Goal: Transaction & Acquisition: Obtain resource

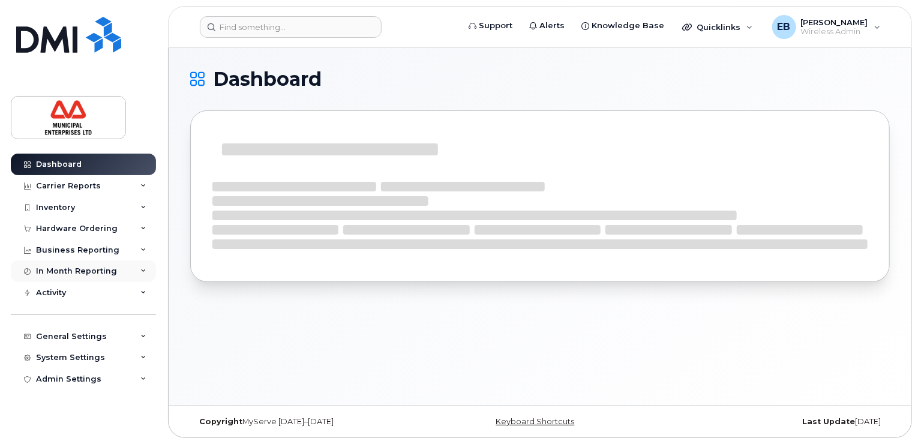
click at [67, 269] on div "In Month Reporting" at bounding box center [76, 271] width 81 height 10
click at [67, 256] on div "Business Reporting" at bounding box center [83, 250] width 145 height 22
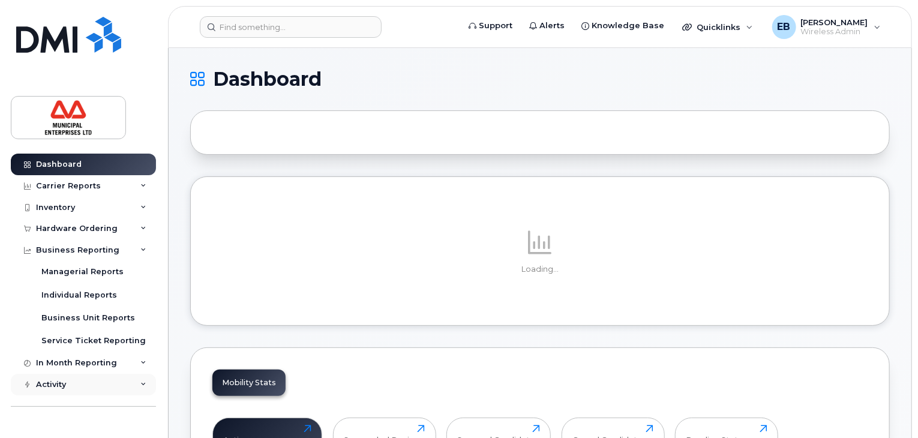
click at [41, 385] on div "Activity" at bounding box center [51, 385] width 30 height 10
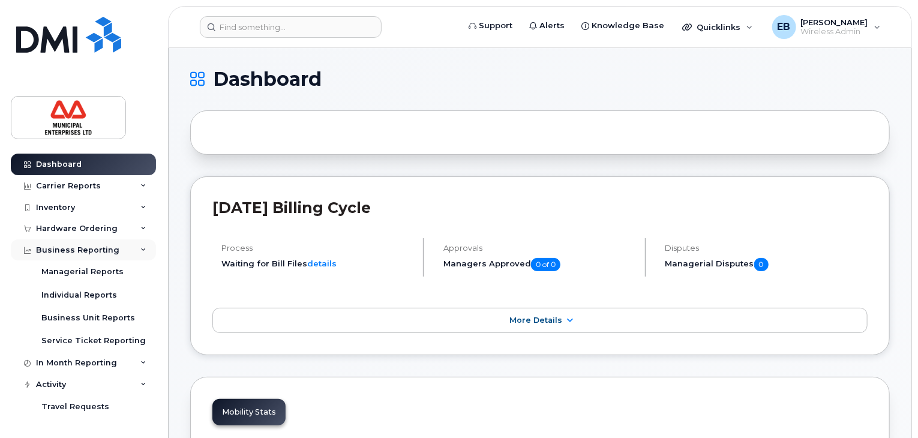
click at [60, 248] on div "Business Reporting" at bounding box center [77, 250] width 83 height 10
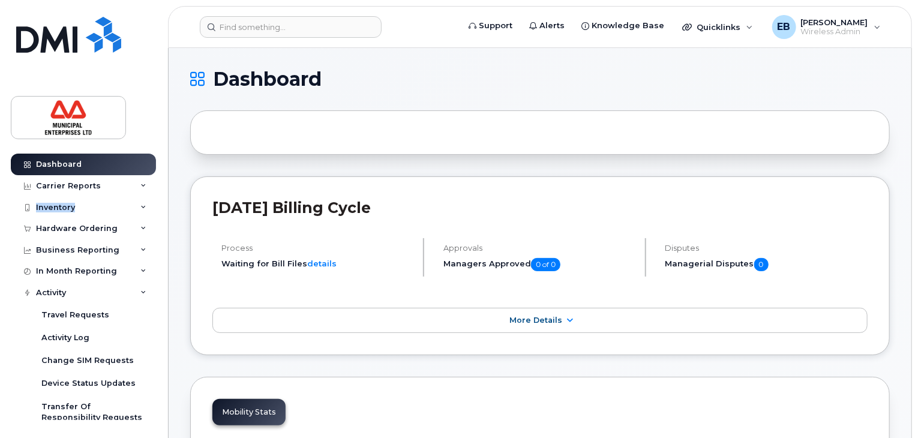
drag, startPoint x: 158, startPoint y: 182, endPoint x: 158, endPoint y: 206, distance: 24.0
click at [158, 206] on div "Dashboard Carrier Reports Monthly Billing Data Daily Data Pooling Data Behavior…" at bounding box center [85, 287] width 148 height 266
click at [159, 206] on div "Dashboard Carrier Reports Monthly Billing Data Daily Data Pooling Data Behavior…" at bounding box center [81, 219] width 163 height 438
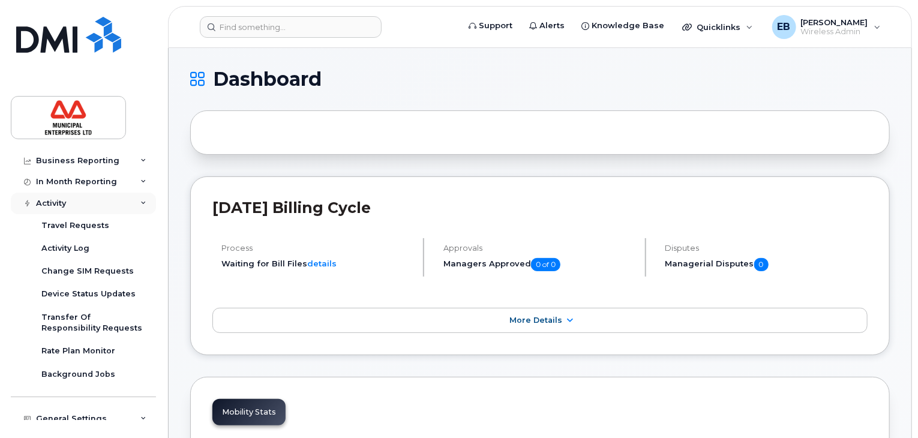
scroll to position [84, 0]
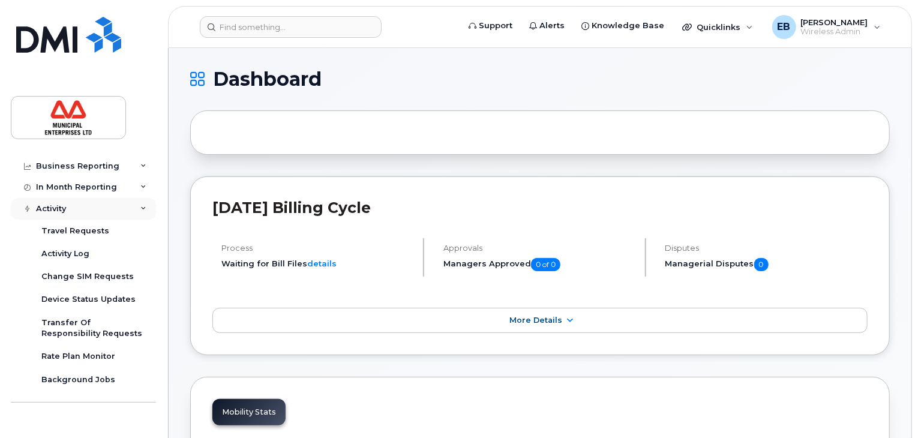
click at [76, 208] on div "Activity" at bounding box center [83, 209] width 145 height 22
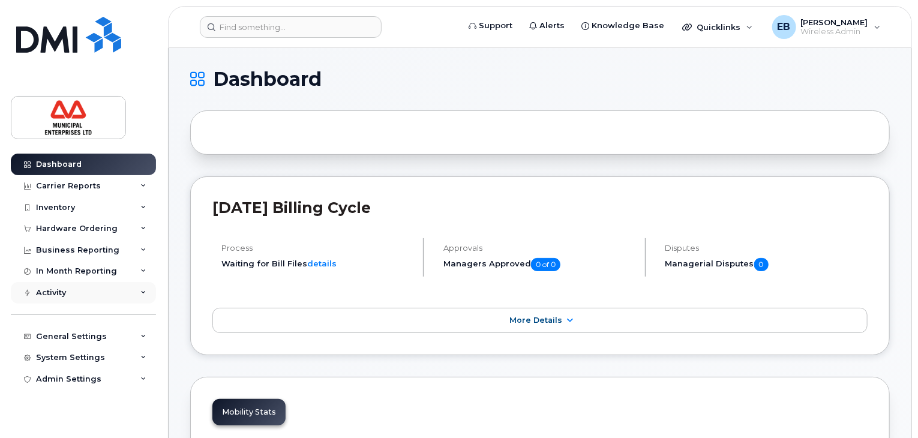
scroll to position [0, 0]
click at [55, 274] on div "In Month Reporting" at bounding box center [76, 271] width 81 height 10
click at [75, 272] on div "In Month Reporting" at bounding box center [76, 271] width 81 height 10
click at [75, 184] on div "Carrier Reports" at bounding box center [68, 186] width 65 height 10
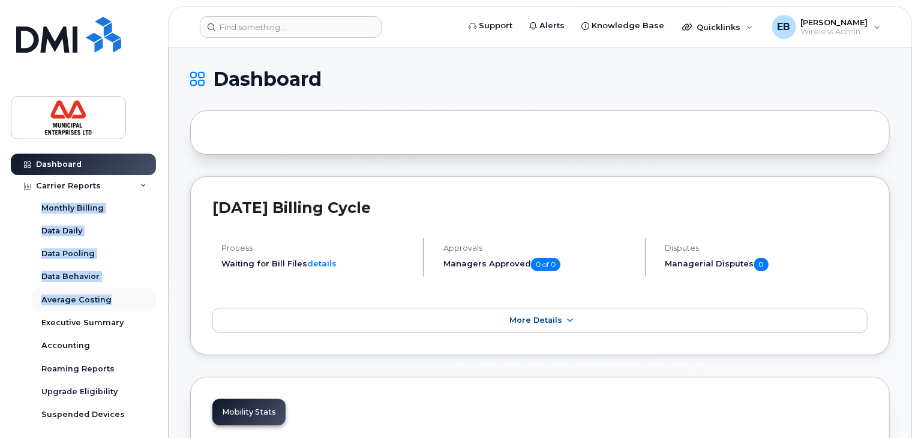
drag, startPoint x: 158, startPoint y: 191, endPoint x: 149, endPoint y: 302, distance: 112.0
click at [149, 302] on div "Dashboard Carrier Reports Monthly Billing Data Daily Data Pooling Data Behavior…" at bounding box center [85, 287] width 148 height 266
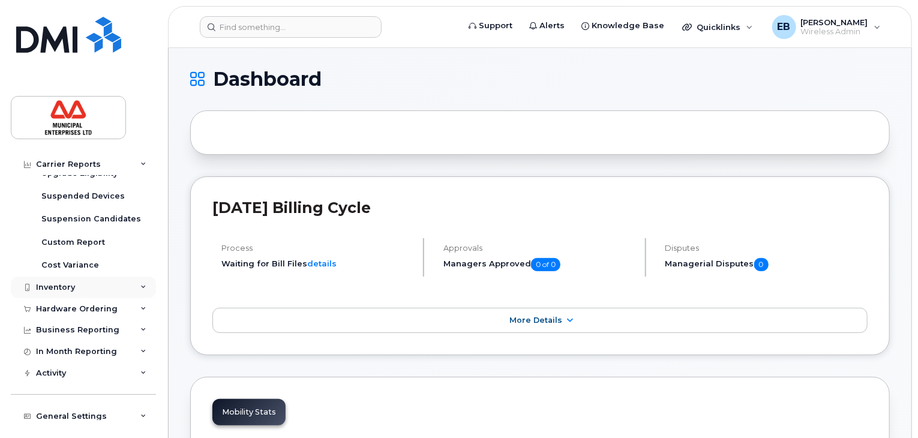
scroll to position [209, 0]
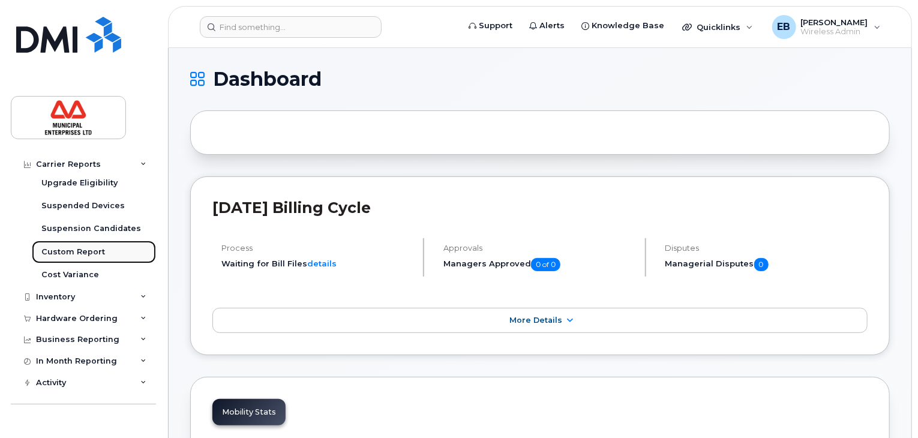
click at [95, 253] on div "Custom Report" at bounding box center [73, 252] width 64 height 11
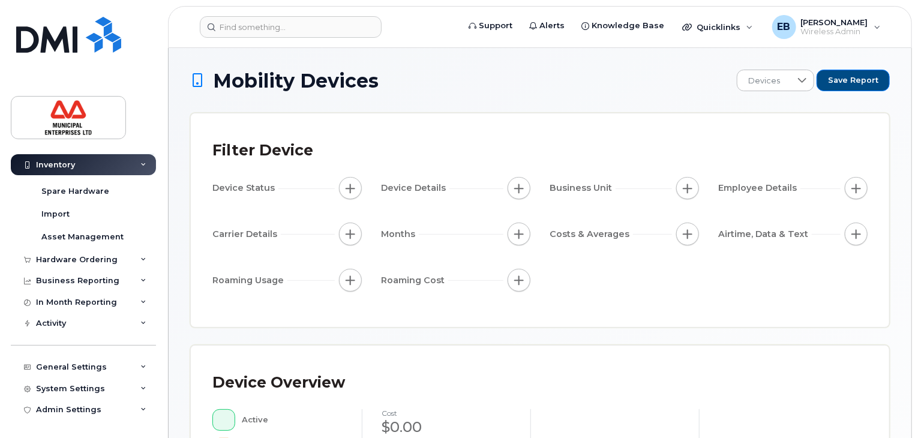
scroll to position [84, 0]
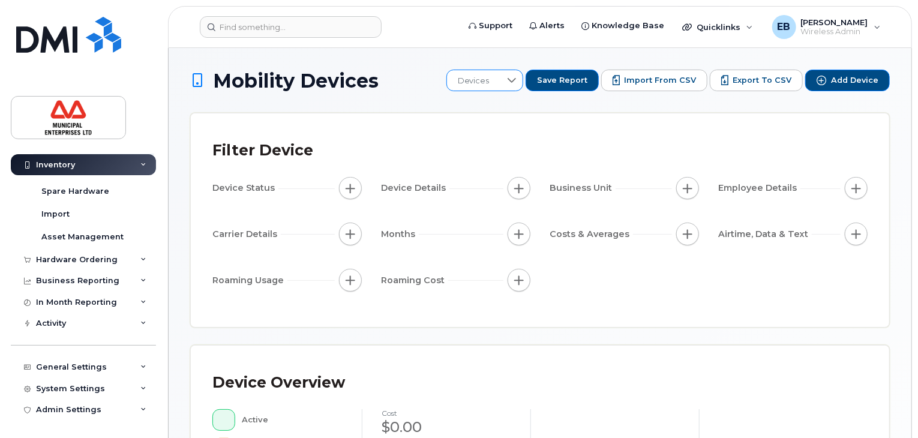
click at [517, 78] on icon at bounding box center [512, 81] width 10 height 10
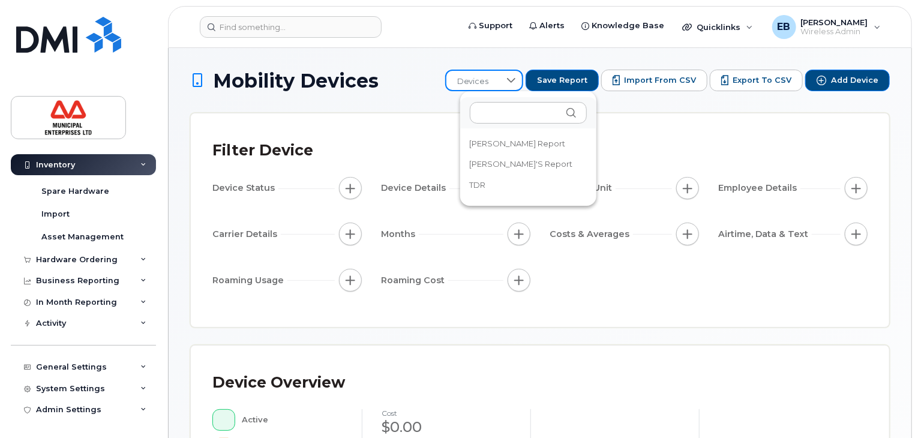
click at [474, 145] on span "[PERSON_NAME] Report" at bounding box center [518, 143] width 96 height 11
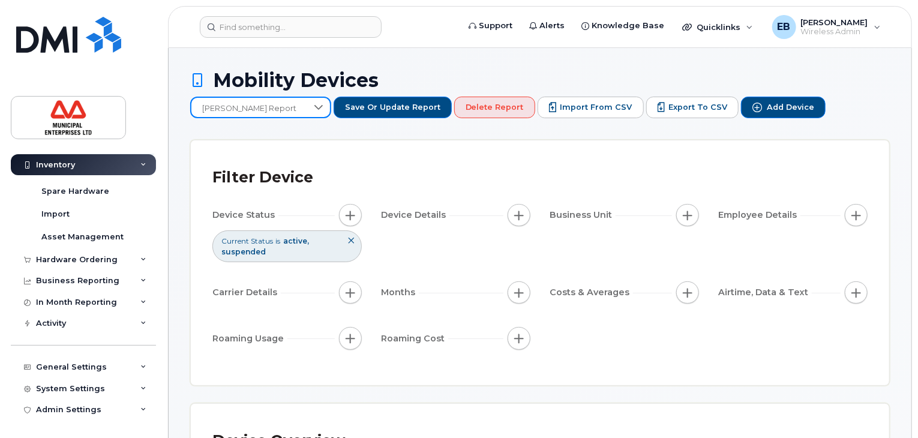
click at [515, 288] on span "button" at bounding box center [519, 293] width 10 height 10
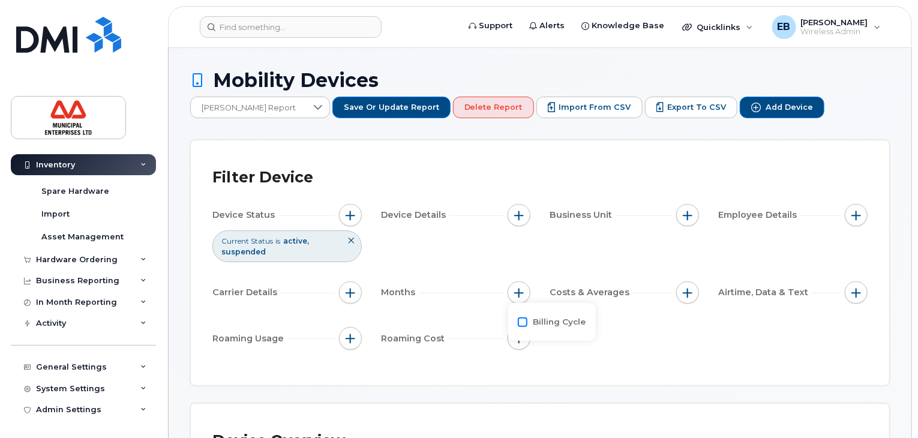
click at [523, 317] on input "Billing Cycle" at bounding box center [523, 322] width 10 height 10
checkbox input "true"
click at [565, 369] on div at bounding box center [574, 371] width 23 height 20
click at [555, 257] on span "[DATE]" at bounding box center [558, 259] width 26 height 11
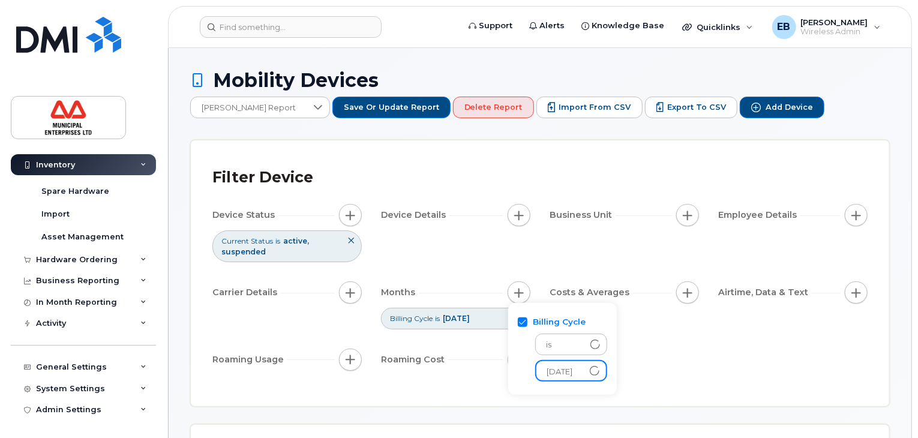
click at [562, 171] on div "Filter Device" at bounding box center [539, 177] width 655 height 31
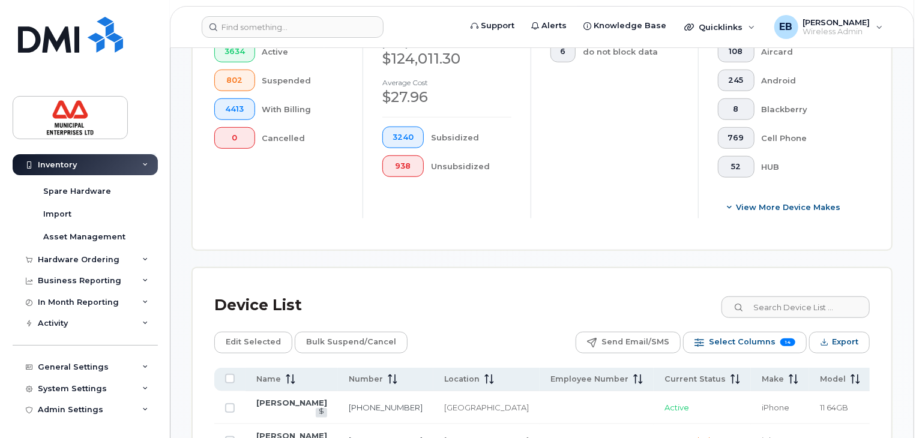
scroll to position [374, 0]
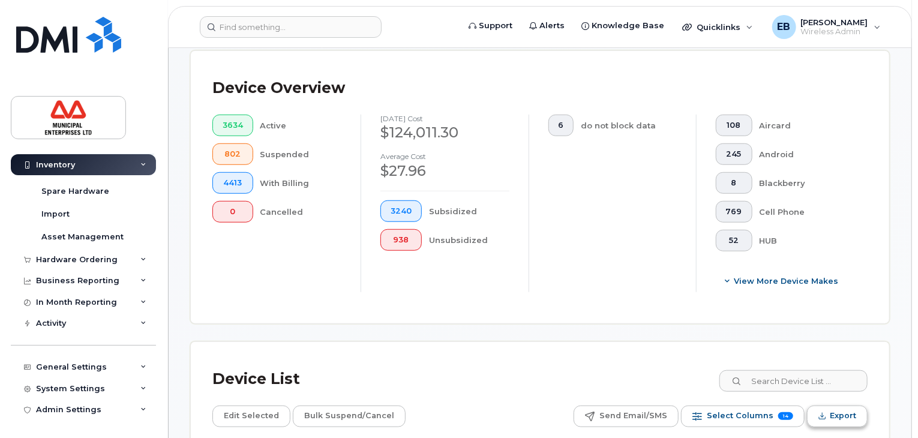
click at [837, 407] on span "Export" at bounding box center [843, 416] width 26 height 18
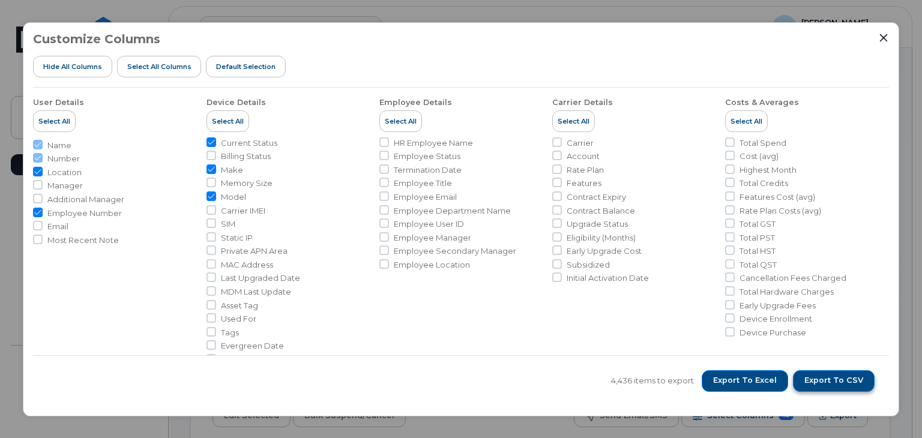
click at [835, 374] on button "Export to CSV" at bounding box center [834, 381] width 82 height 22
